Goal: Task Accomplishment & Management: Manage account settings

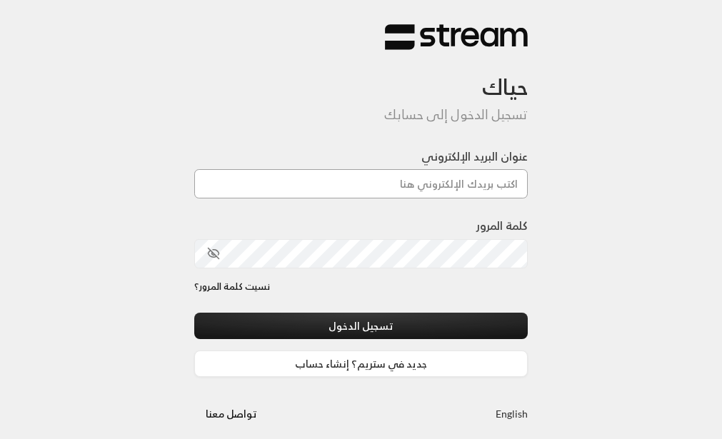
click at [452, 186] on input "عنوان البريد الإلكتروني" at bounding box center [361, 183] width 334 height 29
type input "[EMAIL_ADDRESS][DOMAIN_NAME]"
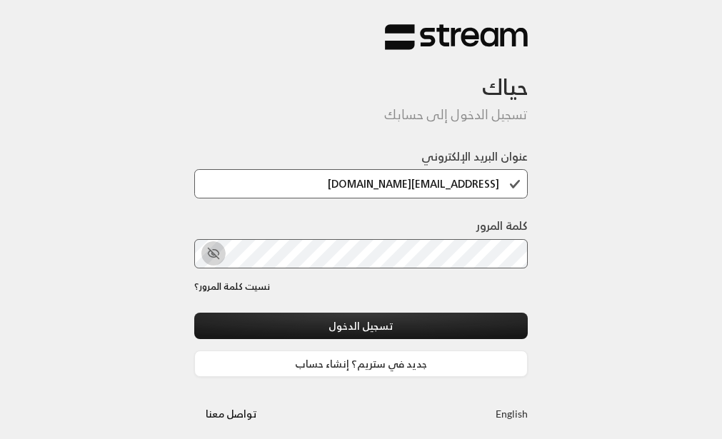
click at [214, 257] on icon "toggle password visibility" at bounding box center [212, 254] width 9 height 6
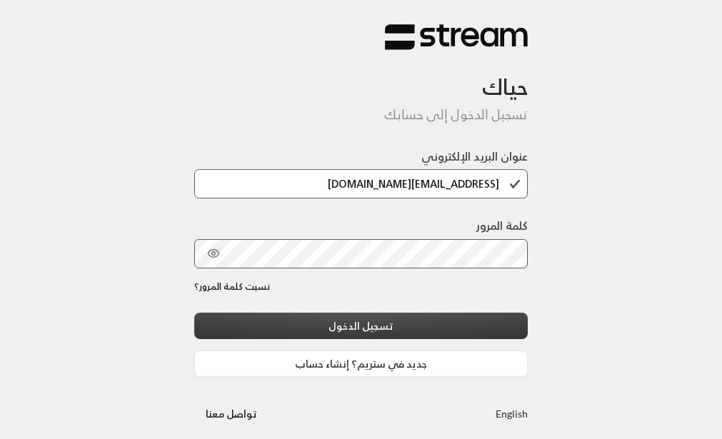
click at [396, 326] on button "تسجيل الدخول" at bounding box center [361, 326] width 334 height 26
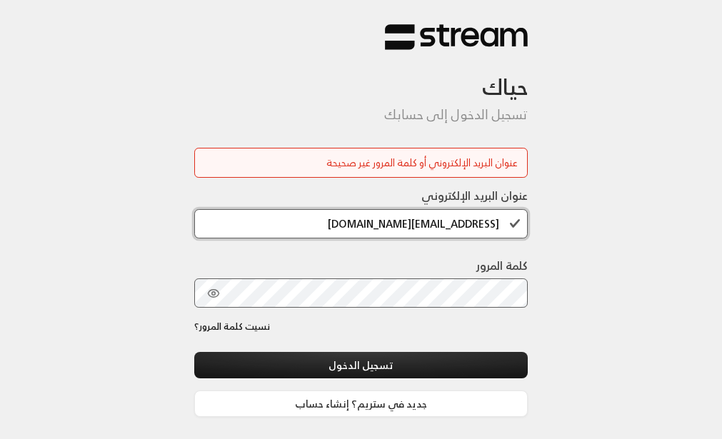
drag, startPoint x: 363, startPoint y: 218, endPoint x: 371, endPoint y: 225, distance: 10.6
click at [371, 225] on input "[EMAIL_ADDRESS][DOMAIN_NAME]" at bounding box center [361, 223] width 334 height 29
click at [473, 228] on input "[EMAIL_ADDRESS][DOMAIN_NAME]" at bounding box center [361, 223] width 334 height 29
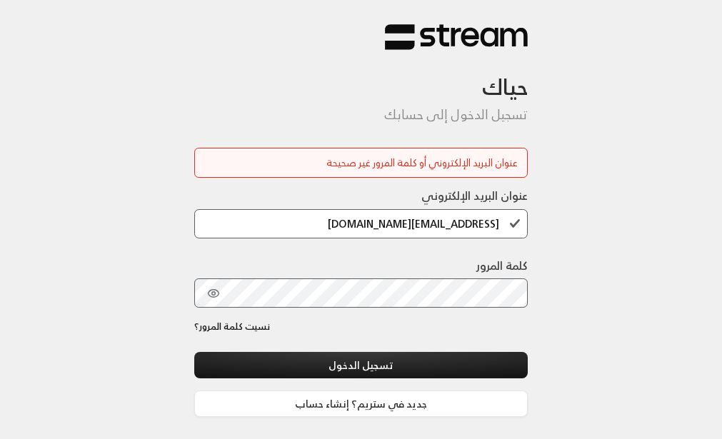
click at [625, 181] on div "حياك تسجيل الدخول إلى حسابك عنوان البريد الإلكتروني أو كلمة المرور غير صحيحة عن…" at bounding box center [361, 245] width 722 height 490
click at [386, 154] on div "عنوان البريد الإلكتروني أو كلمة المرور غير صحيحة" at bounding box center [361, 163] width 334 height 30
drag, startPoint x: 382, startPoint y: 167, endPoint x: 381, endPoint y: 177, distance: 10.0
click at [381, 169] on div "عنوان البريد الإلكتروني أو كلمة المرور غير صحيحة" at bounding box center [361, 163] width 314 height 15
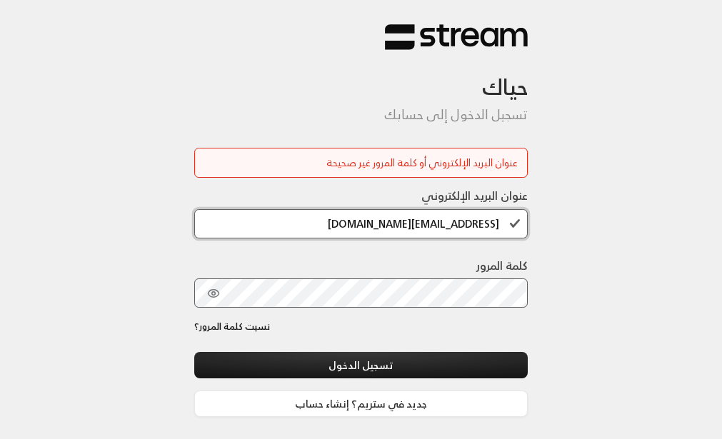
click at [351, 224] on input "[EMAIL_ADDRESS][DOMAIN_NAME]" at bounding box center [361, 223] width 334 height 29
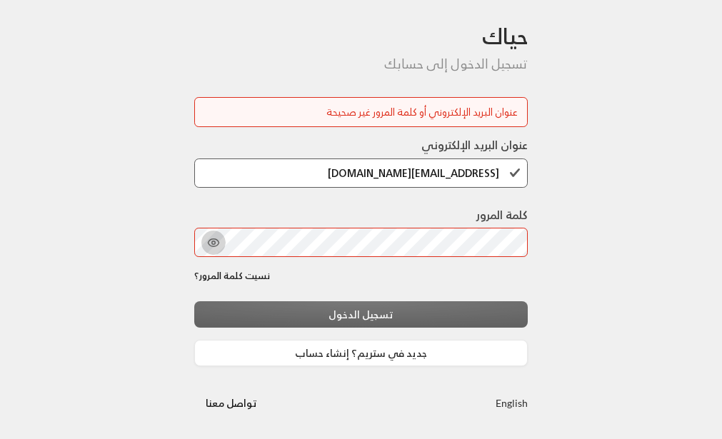
click at [209, 239] on icon "toggle password visibility" at bounding box center [213, 242] width 13 height 13
click at [211, 241] on icon "toggle password visibility" at bounding box center [213, 242] width 11 height 11
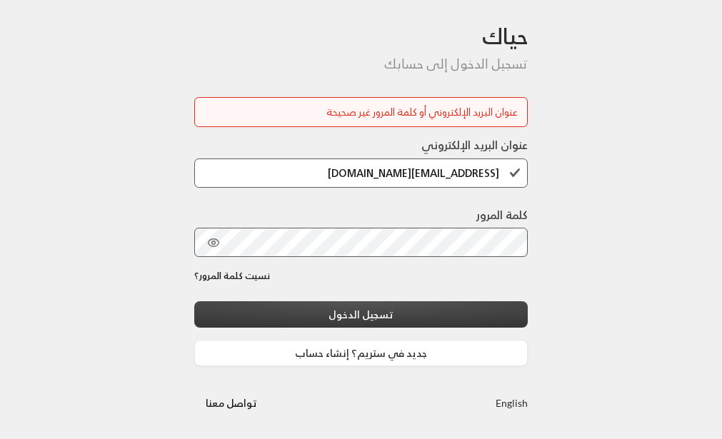
click at [323, 307] on button "تسجيل الدخول" at bounding box center [361, 314] width 334 height 26
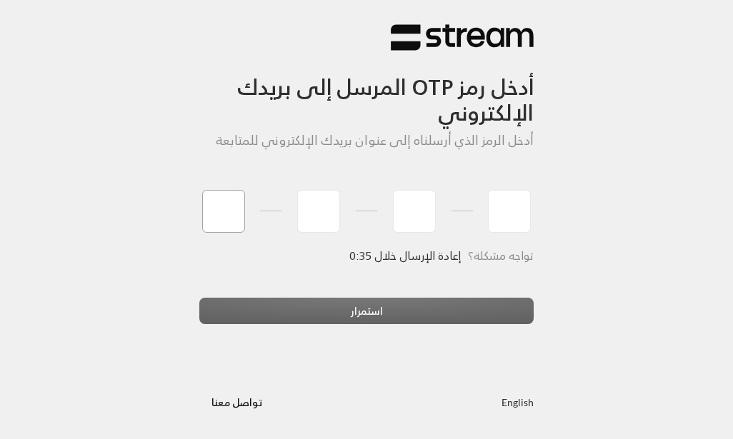
type input "7"
type input "4"
type input "0"
type input "8"
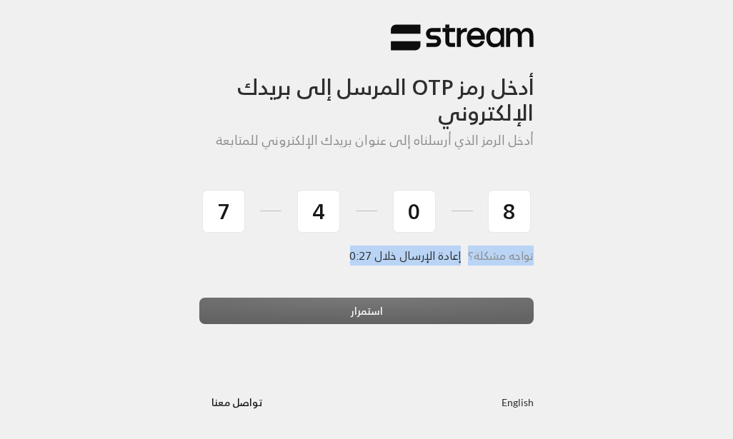
drag, startPoint x: 555, startPoint y: 368, endPoint x: 500, endPoint y: 356, distance: 56.3
click at [500, 356] on div "أدخل رمز OTP المرسل إلى بريدك الإلكتروني أدخل الرمز الذي أرسلناه إلى عنوان بريد…" at bounding box center [366, 219] width 733 height 439
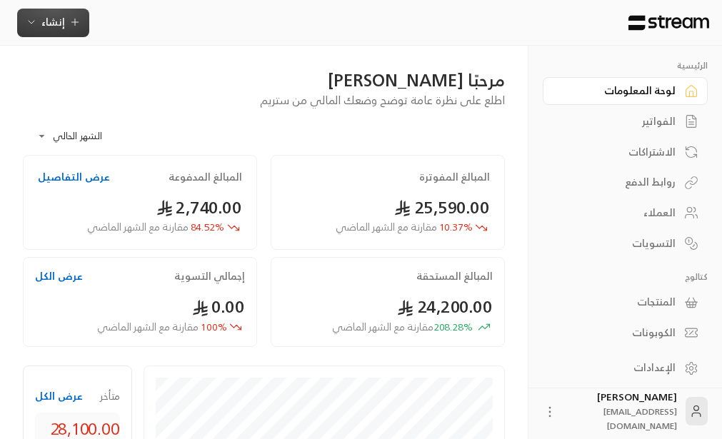
click at [48, 24] on span "إنشاء" at bounding box center [53, 22] width 24 height 18
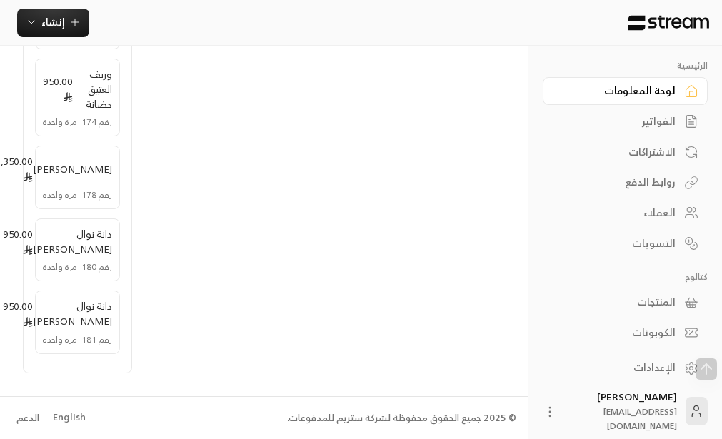
click at [721, 11] on div at bounding box center [624, 23] width 193 height 46
